Goal: Transaction & Acquisition: Download file/media

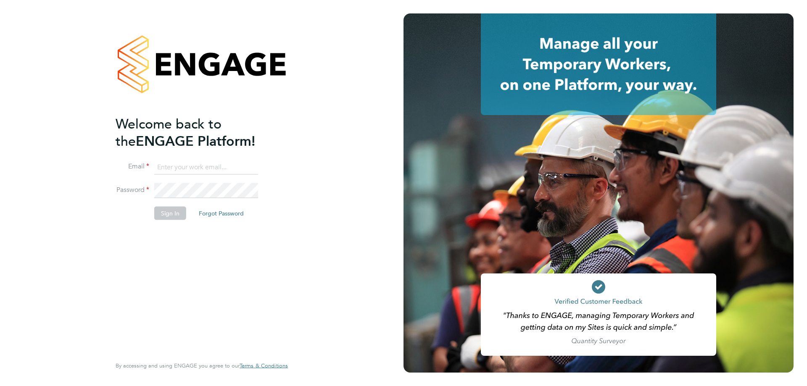
type input "commercial@dannysullivan.co.uk"
click at [165, 215] on button "Sign In" at bounding box center [170, 212] width 32 height 13
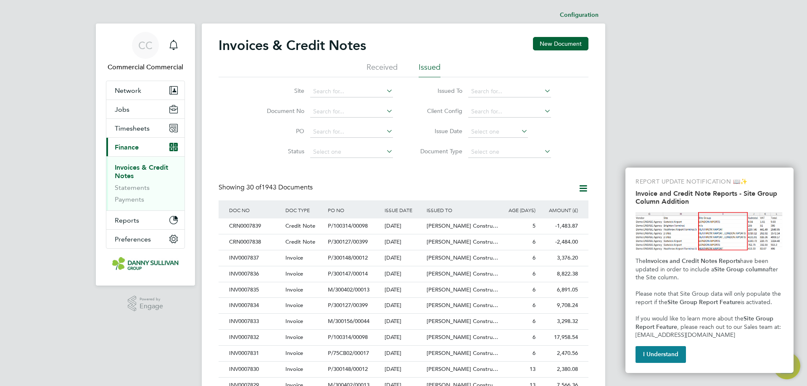
click at [368, 186] on div "Showing 30 of 1943 Documents" at bounding box center [403, 191] width 370 height 17
click at [653, 349] on button "I Understand" at bounding box center [660, 354] width 50 height 17
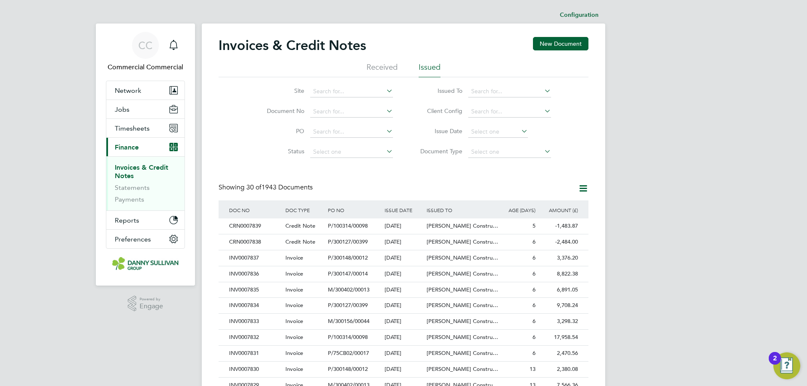
click at [400, 189] on div "Showing 30 of 1943 Documents" at bounding box center [403, 191] width 370 height 17
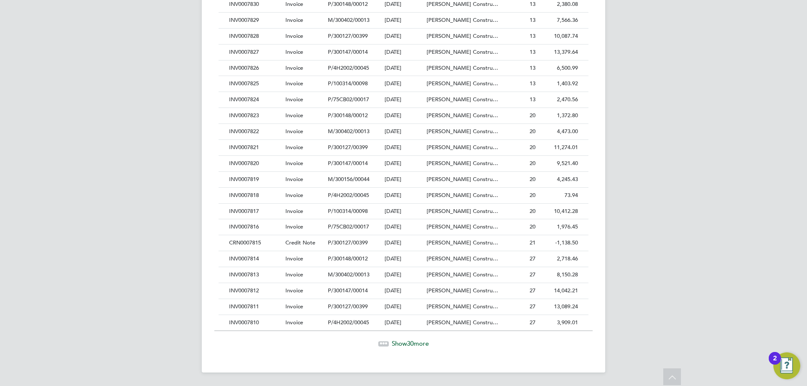
click at [396, 343] on span "Show 30 more" at bounding box center [409, 343] width 37 height 8
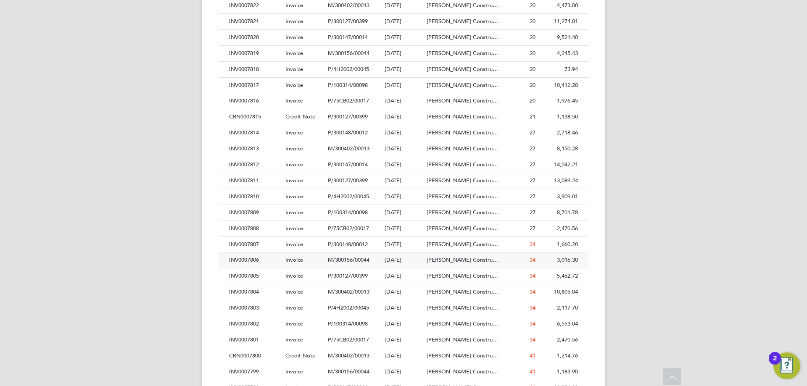
click at [256, 259] on div "INV0007806" at bounding box center [255, 260] width 56 height 16
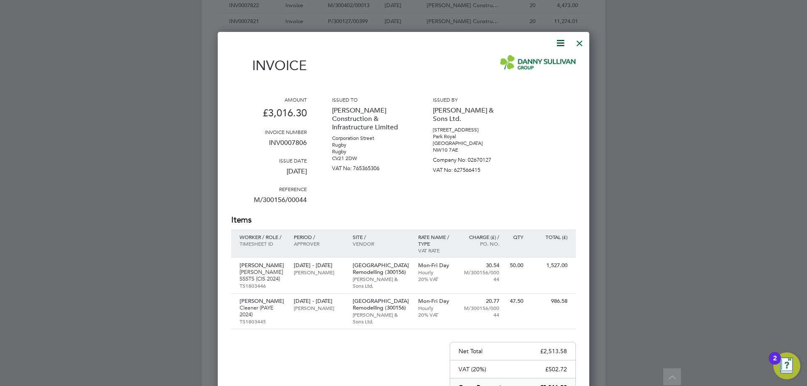
click at [557, 43] on icon at bounding box center [560, 43] width 11 height 11
click at [539, 59] on li "Download Invoice" at bounding box center [535, 63] width 58 height 12
click at [579, 45] on div at bounding box center [579, 41] width 15 height 15
